Goal: Communication & Community: Ask a question

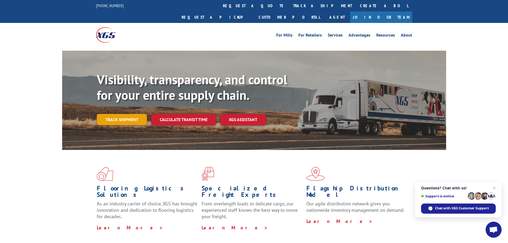
click at [110, 114] on link "Track shipment" at bounding box center [122, 119] width 50 height 11
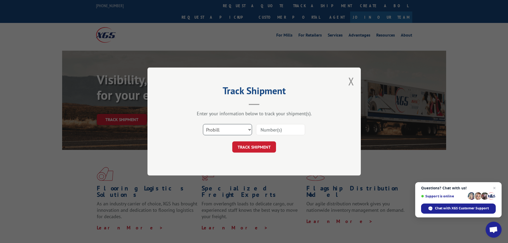
click at [223, 132] on select "Select category... Probill BOL PO" at bounding box center [227, 129] width 49 height 11
click at [351, 81] on button "Close modal" at bounding box center [351, 81] width 6 height 14
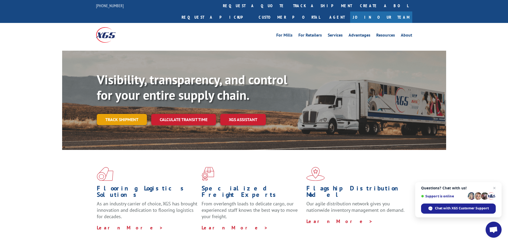
click at [133, 114] on link "Track shipment" at bounding box center [122, 119] width 50 height 11
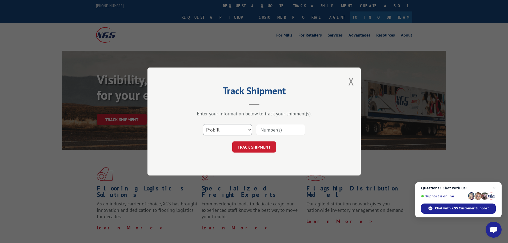
click at [248, 129] on select "Select category... Probill BOL PO" at bounding box center [227, 129] width 49 height 11
select select "bol"
click at [203, 124] on select "Select category... Probill BOL PO" at bounding box center [227, 129] width 49 height 11
click at [274, 130] on input at bounding box center [280, 129] width 49 height 11
paste input "874422"
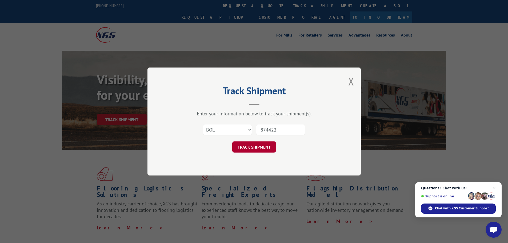
type input "874422"
click at [260, 145] on button "TRACK SHIPMENT" at bounding box center [254, 146] width 44 height 11
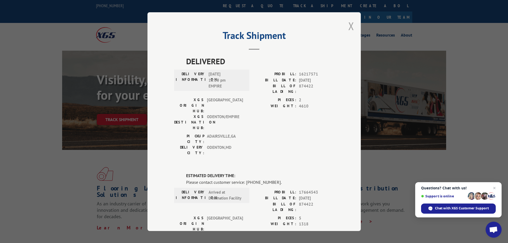
click at [348, 26] on button "Close modal" at bounding box center [351, 26] width 6 height 14
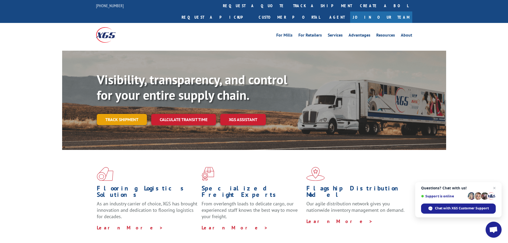
click at [122, 114] on link "Track shipment" at bounding box center [122, 119] width 50 height 11
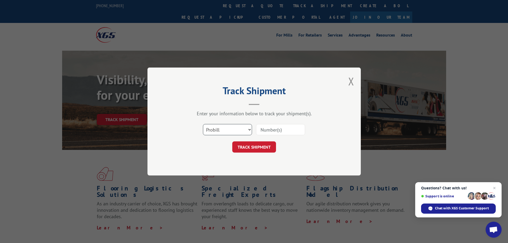
click at [247, 129] on select "Select category... Probill BOL PO" at bounding box center [227, 129] width 49 height 11
select select "bol"
click at [203, 124] on select "Select category... Probill BOL PO" at bounding box center [227, 129] width 49 height 11
click at [279, 127] on input at bounding box center [280, 129] width 49 height 11
paste input "874422"
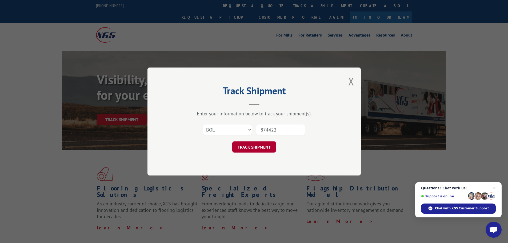
type input "874422"
click at [250, 145] on button "TRACK SHIPMENT" at bounding box center [254, 146] width 44 height 11
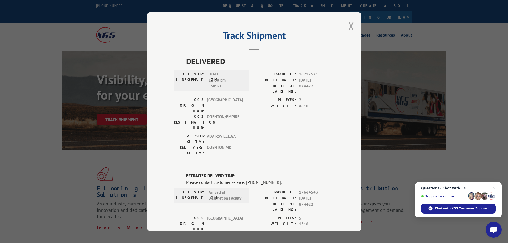
click at [348, 25] on button "Close modal" at bounding box center [351, 26] width 6 height 14
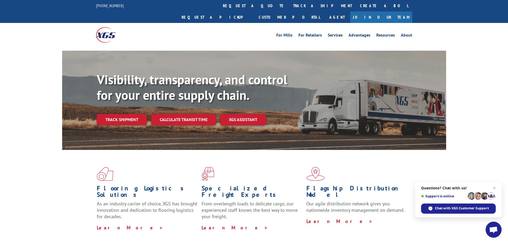
click at [289, 6] on link "track a shipment" at bounding box center [322, 5] width 67 height 11
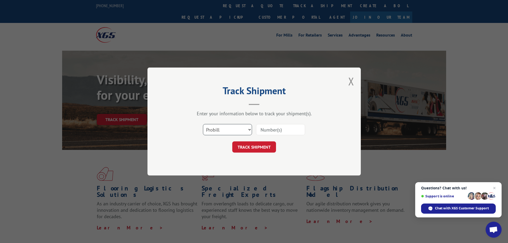
click at [249, 129] on select "Select category... Probill BOL PO" at bounding box center [227, 129] width 49 height 11
select select "bol"
click at [203, 124] on select "Select category... Probill BOL PO" at bounding box center [227, 129] width 49 height 11
click at [280, 129] on input at bounding box center [280, 129] width 49 height 11
type input "874422"
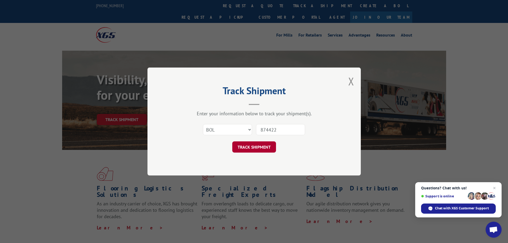
click at [258, 146] on button "TRACK SHIPMENT" at bounding box center [254, 146] width 44 height 11
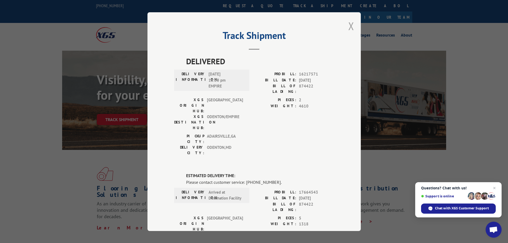
click at [349, 27] on button "Close modal" at bounding box center [351, 26] width 6 height 14
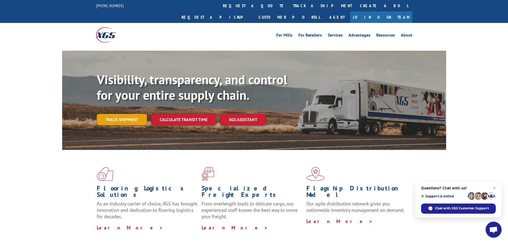
click at [135, 114] on link "Track shipment" at bounding box center [122, 119] width 50 height 11
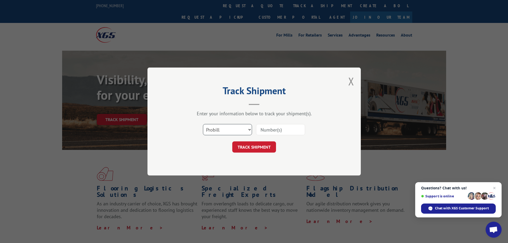
click at [248, 129] on select "Select category... Probill BOL PO" at bounding box center [227, 129] width 49 height 11
select select "bol"
click at [203, 124] on select "Select category... Probill BOL PO" at bounding box center [227, 129] width 49 height 11
click at [263, 129] on input at bounding box center [280, 129] width 49 height 11
type input "874422"
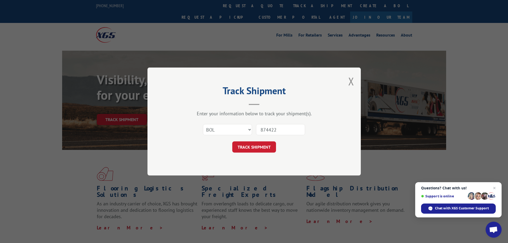
click button "TRACK SHIPMENT" at bounding box center [254, 146] width 44 height 11
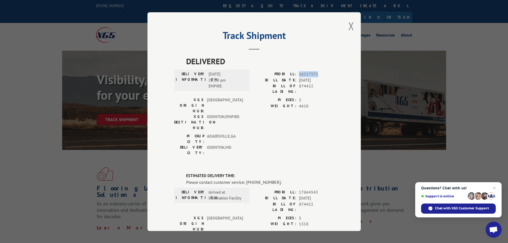
drag, startPoint x: 315, startPoint y: 73, endPoint x: 296, endPoint y: 76, distance: 19.1
click at [296, 76] on div "PROBILL: 16217571" at bounding box center [294, 74] width 80 height 6
copy span "16217571"
click at [348, 26] on button "Close modal" at bounding box center [351, 26] width 6 height 14
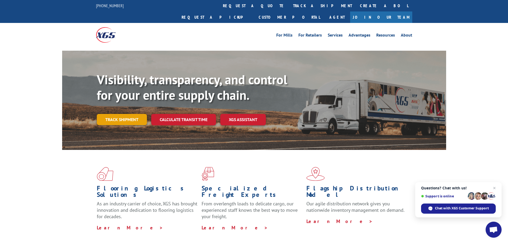
click at [124, 114] on link "Track shipment" at bounding box center [122, 119] width 50 height 11
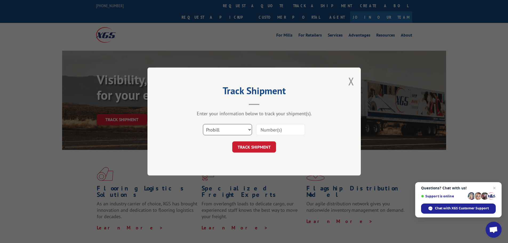
click at [230, 127] on select "Select category... Probill BOL PO" at bounding box center [227, 129] width 49 height 11
click at [203, 124] on select "Select category... Probill BOL PO" at bounding box center [227, 129] width 49 height 11
click at [263, 130] on input at bounding box center [280, 129] width 49 height 11
click at [251, 129] on select "Select category... Probill BOL PO" at bounding box center [227, 129] width 49 height 11
select select "probill"
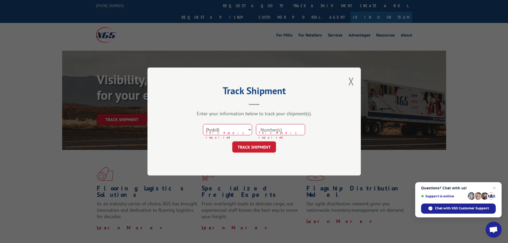
click at [203, 124] on select "Select category... Probill BOL PO" at bounding box center [227, 129] width 49 height 11
click at [274, 127] on input at bounding box center [280, 129] width 49 height 11
paste input "16217571"
type input "16217571"
click at [248, 147] on button "TRACK SHIPMENT" at bounding box center [254, 146] width 44 height 11
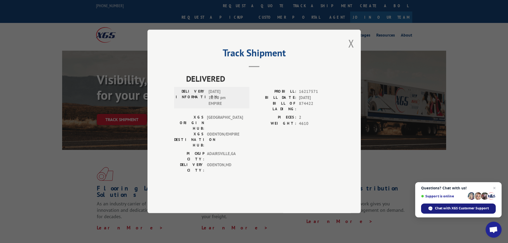
click at [467, 208] on span "Chat with XGS Customer Support" at bounding box center [462, 208] width 54 height 5
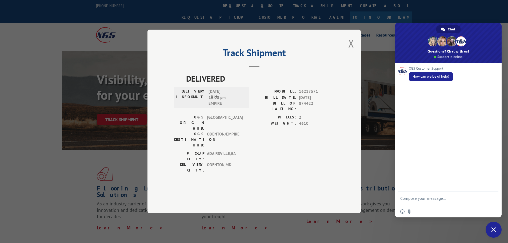
click at [411, 91] on div "XGS Customer Support How can we be of help?" at bounding box center [448, 127] width 107 height 129
paste textarea "874422"
type textarea "I need to track an order from [PERSON_NAME] Contracts with a BOL of 874422"
click at [495, 197] on span "Send" at bounding box center [492, 198] width 9 height 9
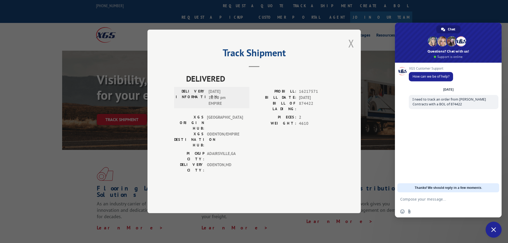
click at [350, 50] on button "Close modal" at bounding box center [351, 43] width 6 height 14
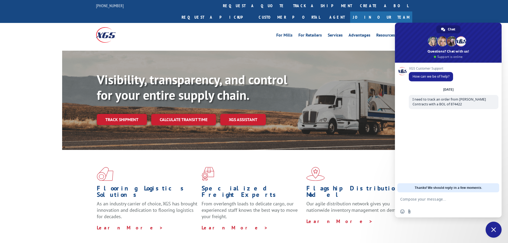
click at [431, 201] on textarea "Compose your message..." at bounding box center [442, 199] width 84 height 5
type textarea "The BOL doesnt pull up current order"
click at [491, 196] on span "Send" at bounding box center [492, 199] width 9 height 9
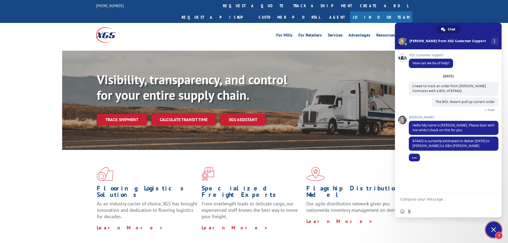
click at [419, 199] on textarea "Compose your message..." at bounding box center [442, 199] width 84 height 5
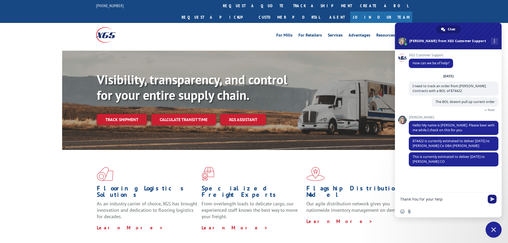
type textarea "Thank You for your help"
click at [495, 197] on span "Send" at bounding box center [492, 199] width 9 height 9
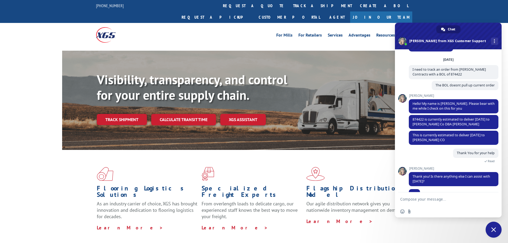
scroll to position [27, 0]
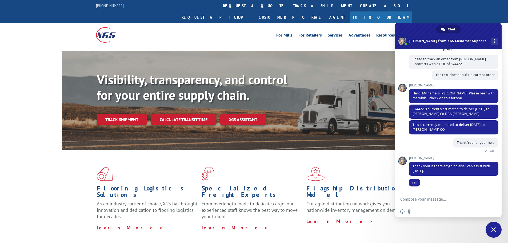
click at [426, 198] on textarea "Compose your message..." at bounding box center [442, 199] width 84 height 5
type textarea "No That is all Thank You"
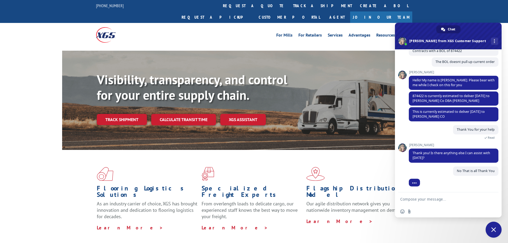
scroll to position [40, 0]
